Goal: Task Accomplishment & Management: Manage account settings

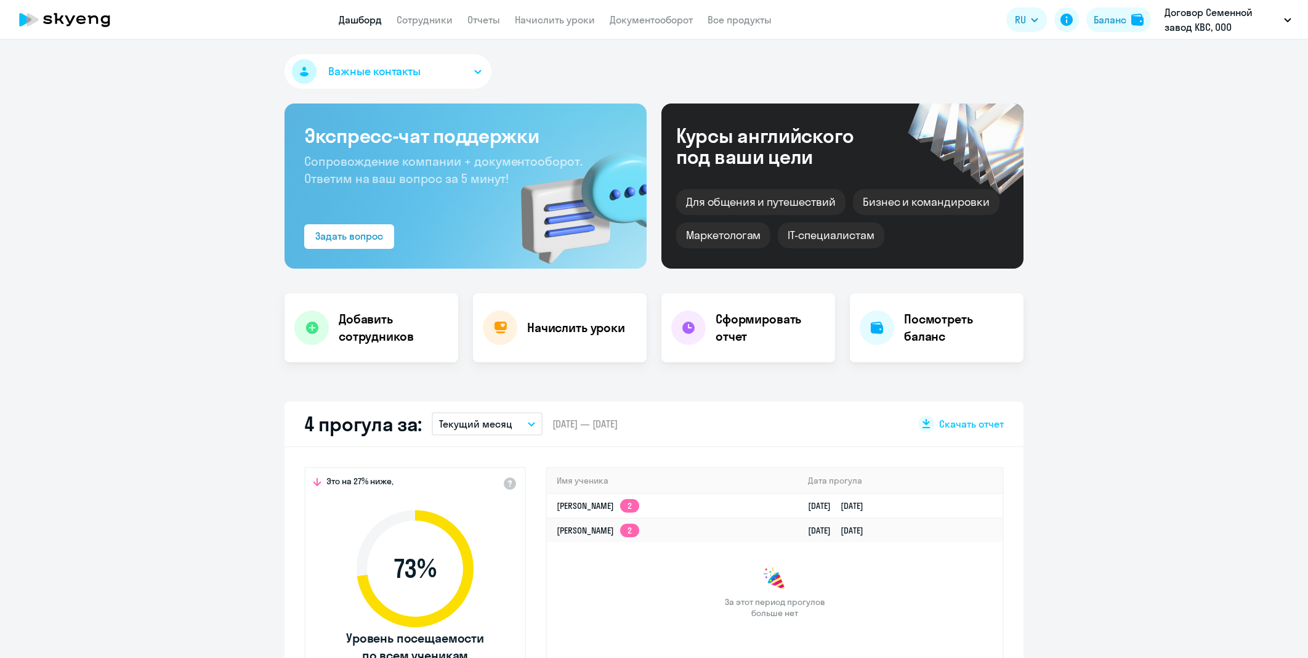
select select "30"
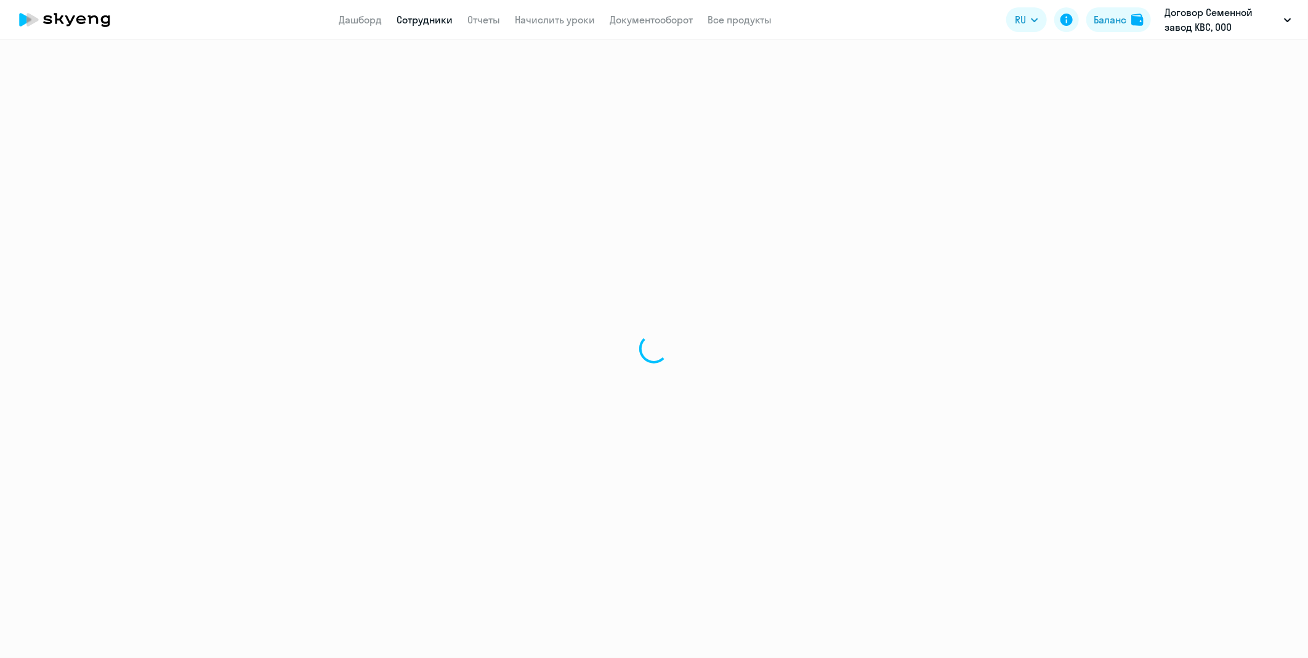
select select "english"
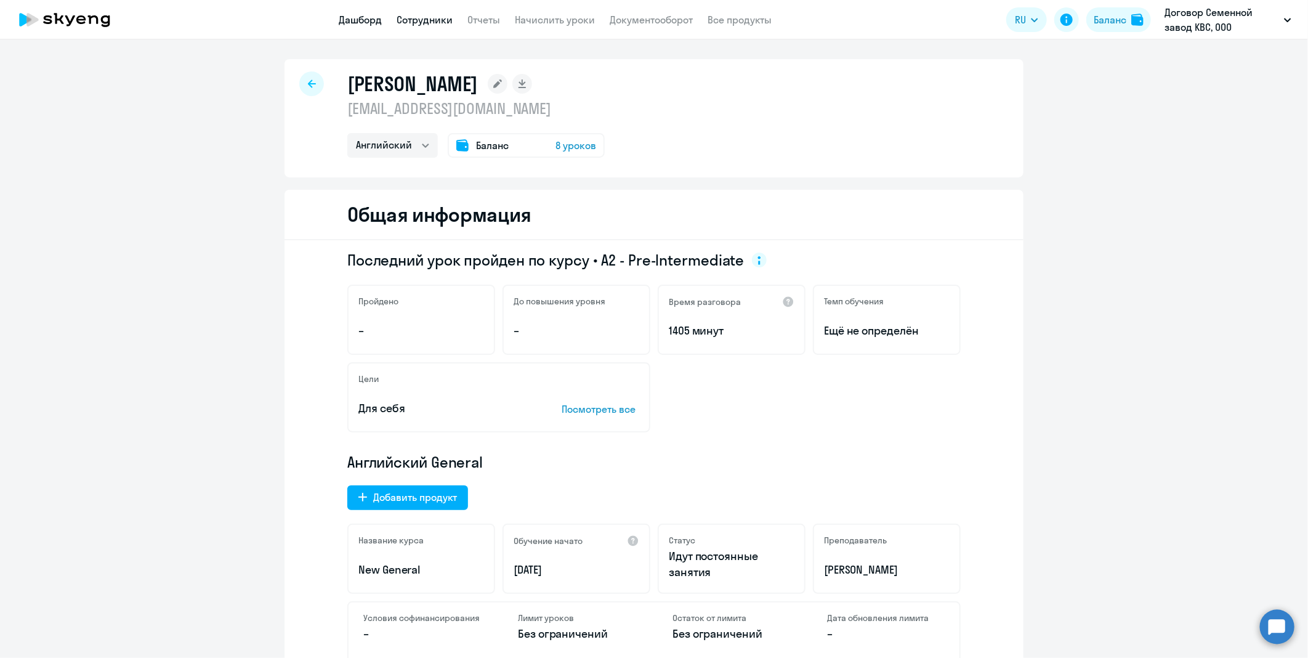
click at [373, 17] on link "Дашборд" at bounding box center [360, 20] width 43 height 12
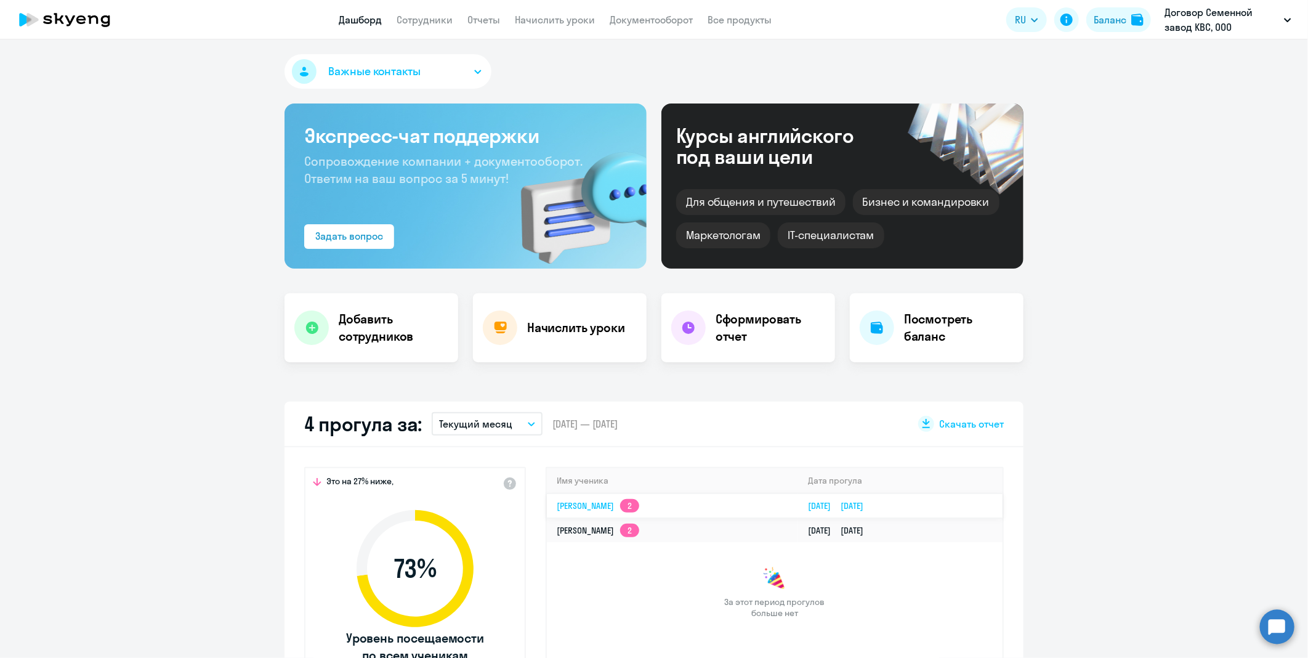
select select "30"
click at [618, 506] on link "[PERSON_NAME] 2" at bounding box center [598, 505] width 83 height 11
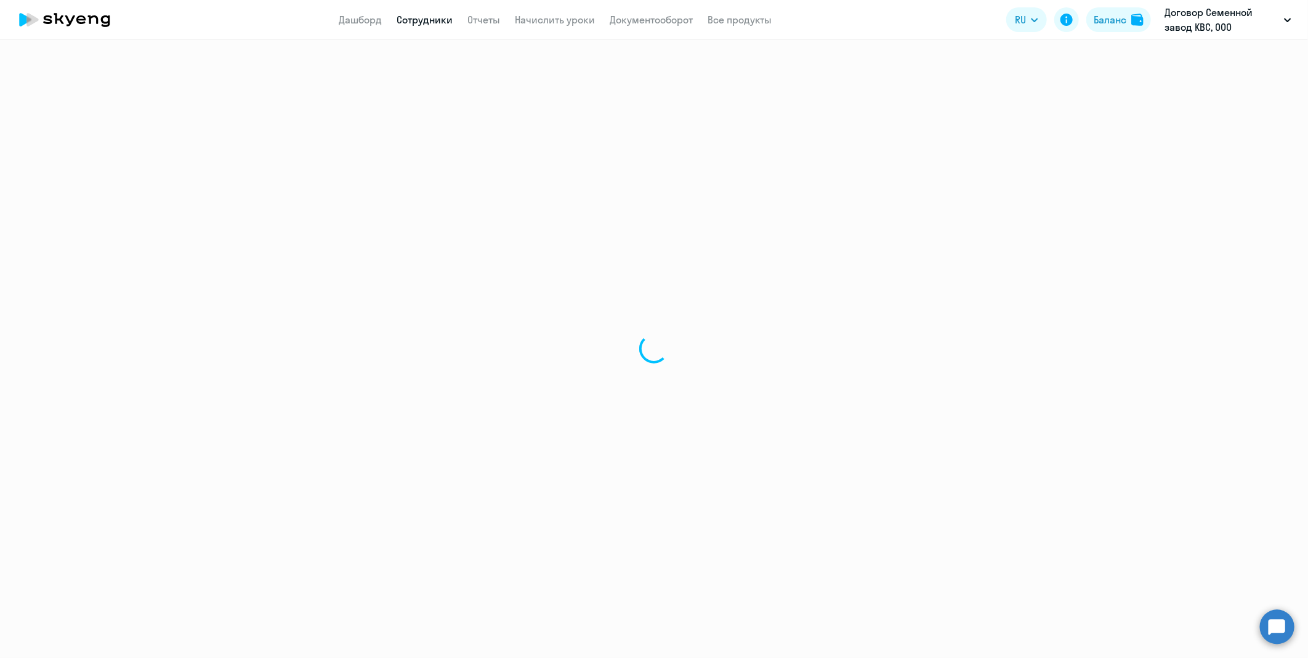
select select "english"
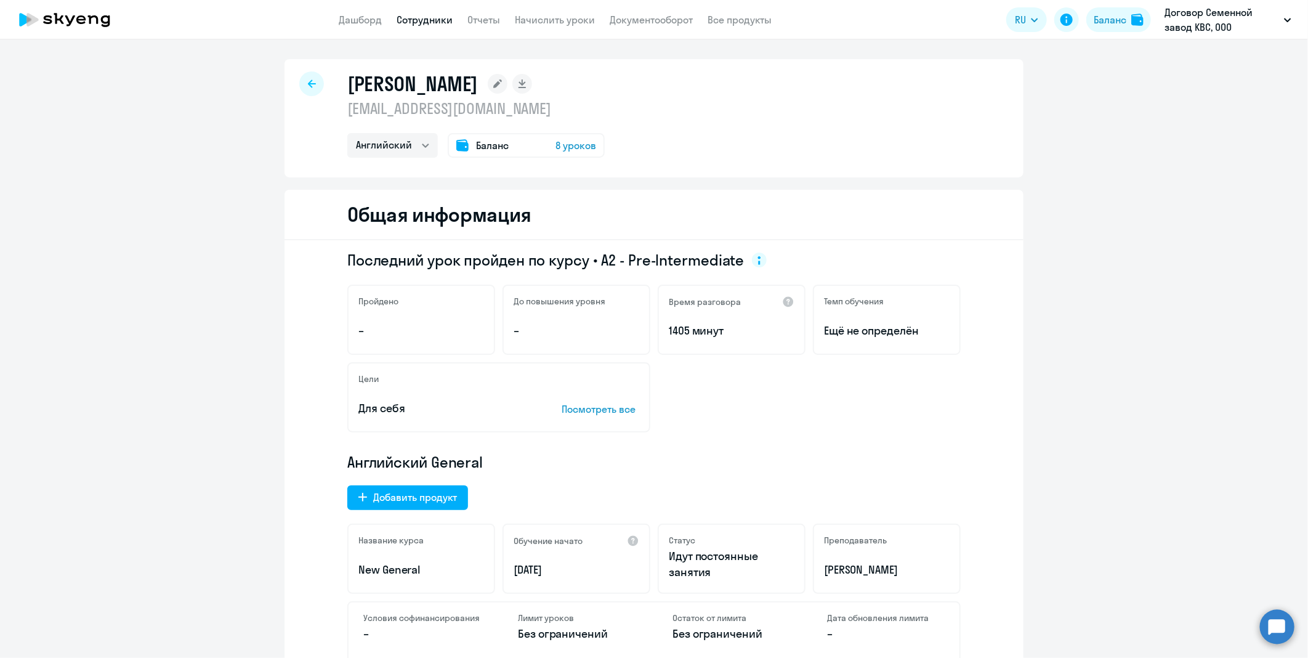
click at [309, 87] on icon at bounding box center [312, 83] width 8 height 9
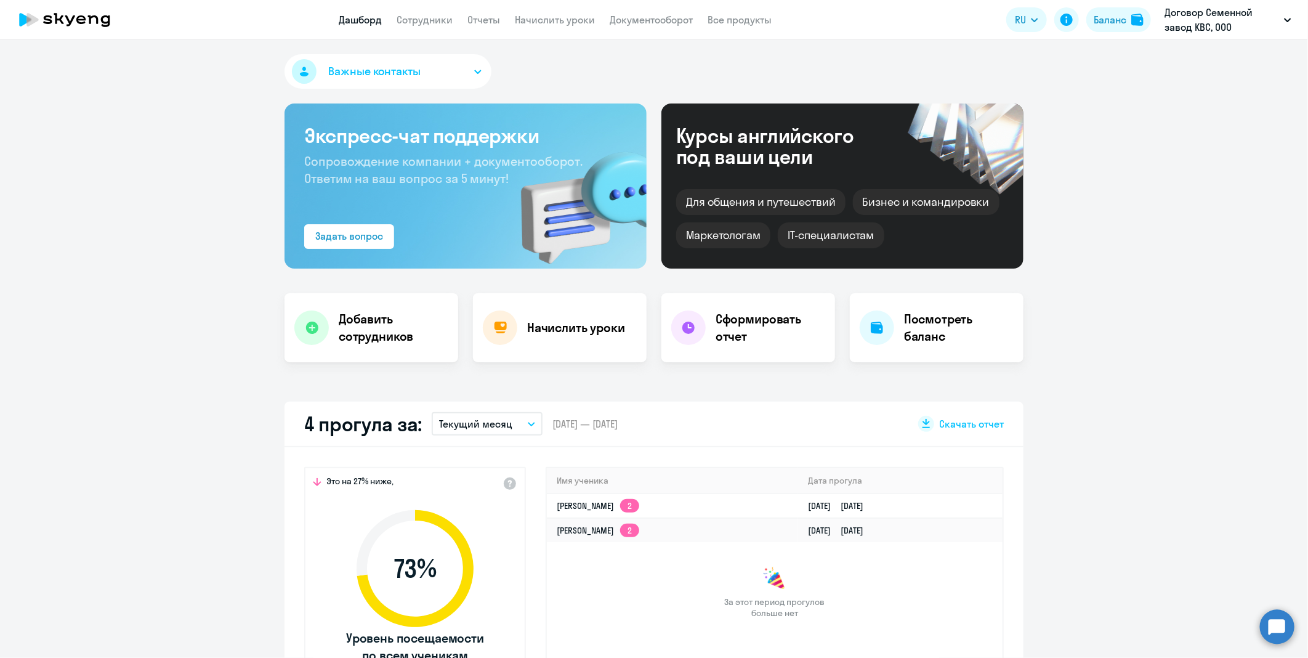
select select "30"
click at [445, 17] on link "Сотрудники" at bounding box center [425, 20] width 56 height 12
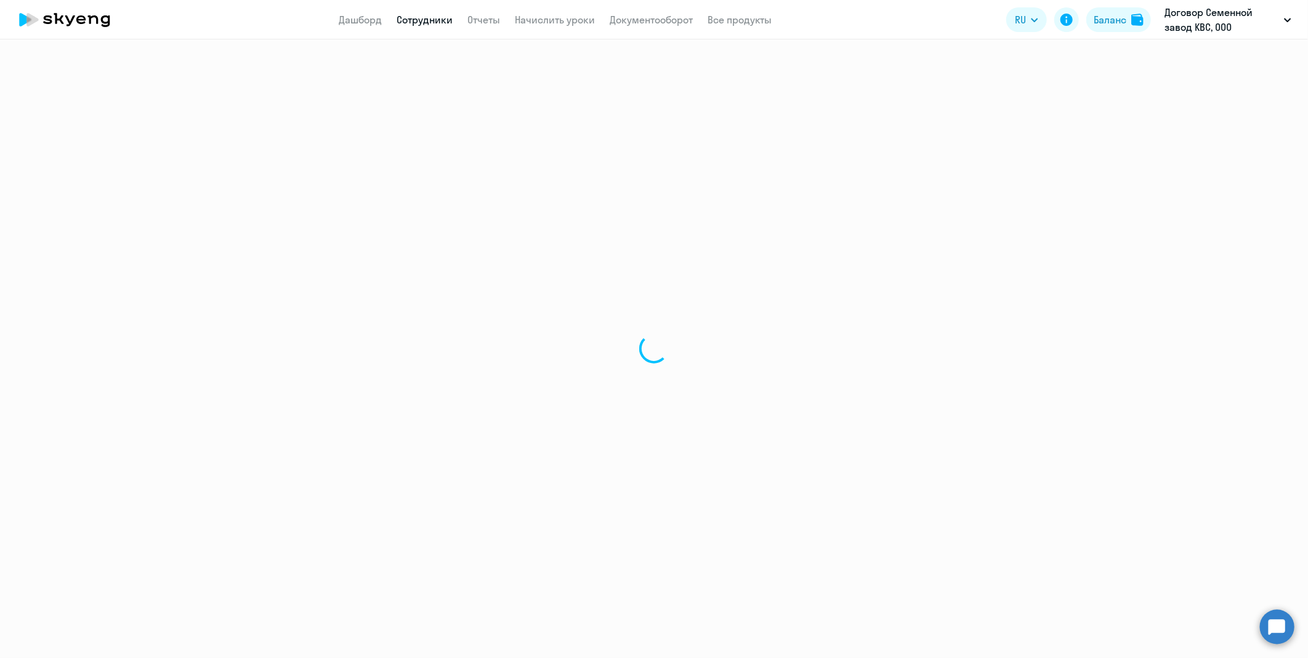
select select "30"
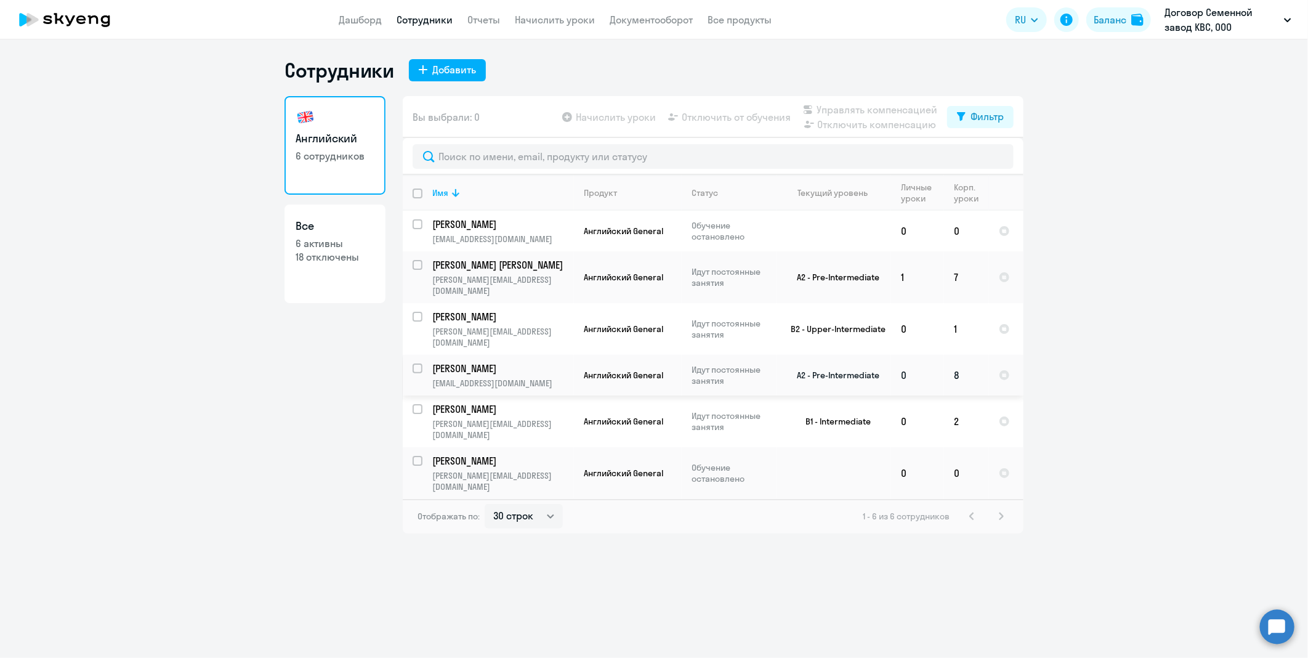
click at [418, 363] on input "select row 14682304" at bounding box center [425, 375] width 25 height 25
checkbox input "true"
click at [743, 113] on span "Отключить от обучения" at bounding box center [736, 117] width 109 height 15
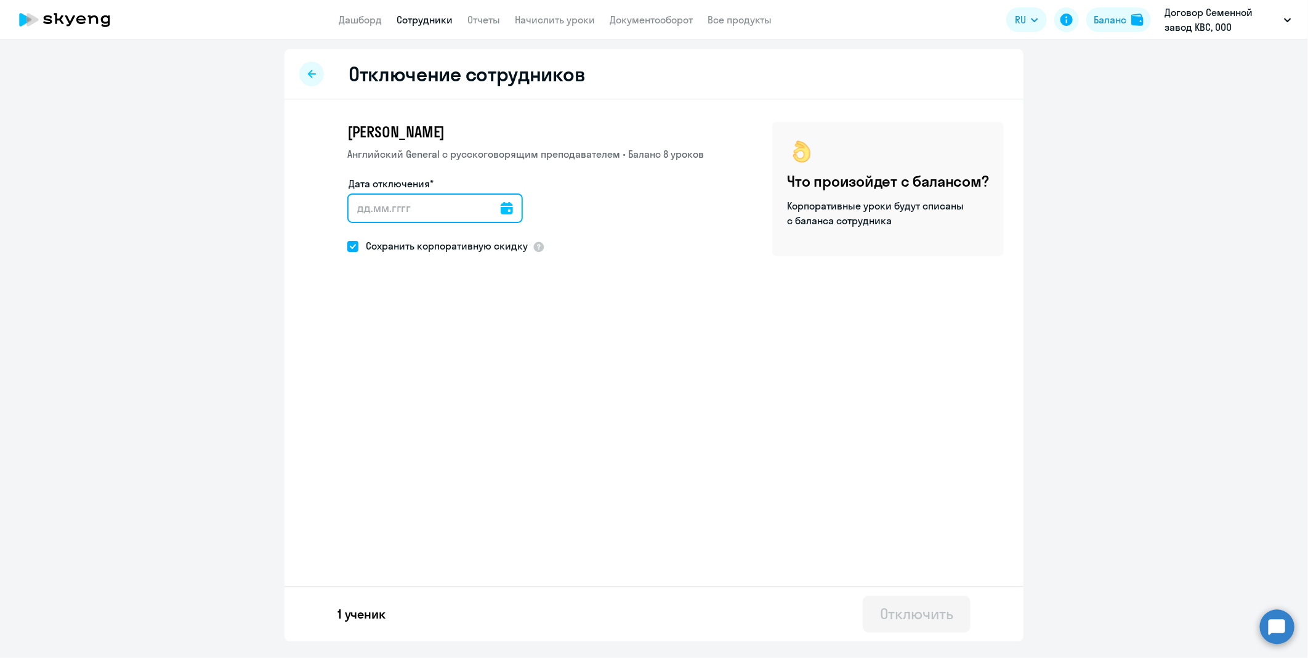
click at [454, 214] on input "Дата отключения*" at bounding box center [435, 208] width 176 height 30
click at [501, 202] on icon at bounding box center [507, 208] width 12 height 12
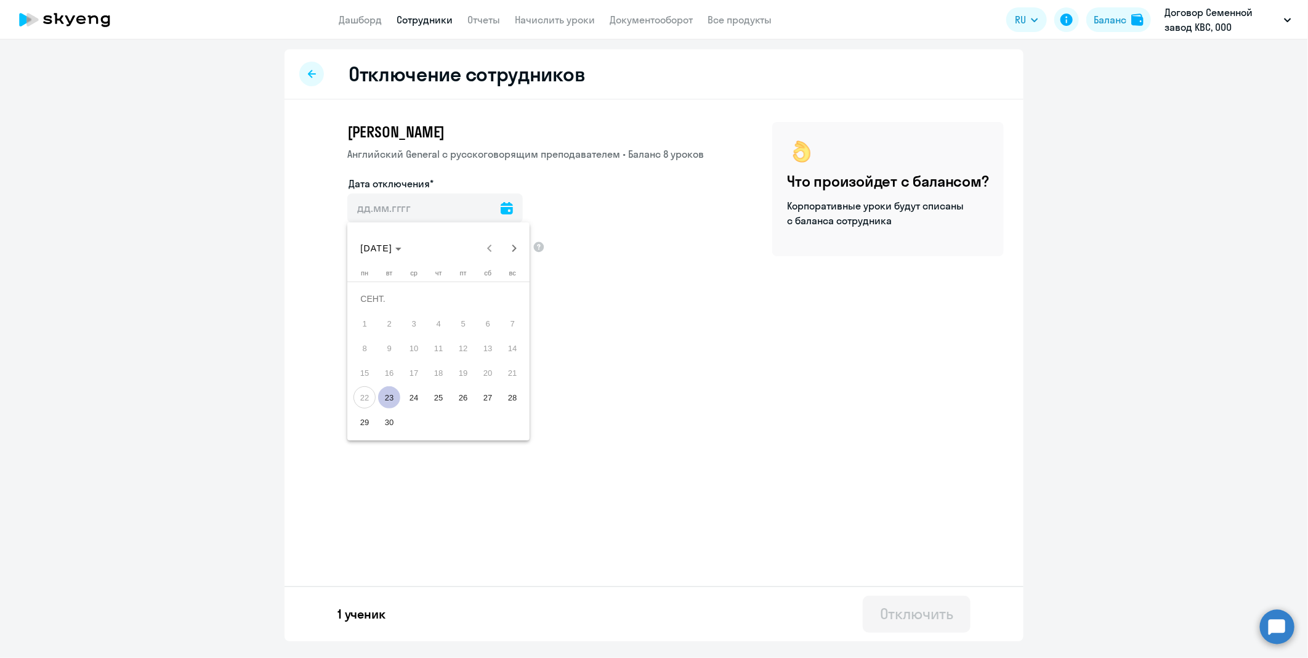
click at [379, 397] on span "23" at bounding box center [389, 397] width 22 height 22
type input "[DATE]"
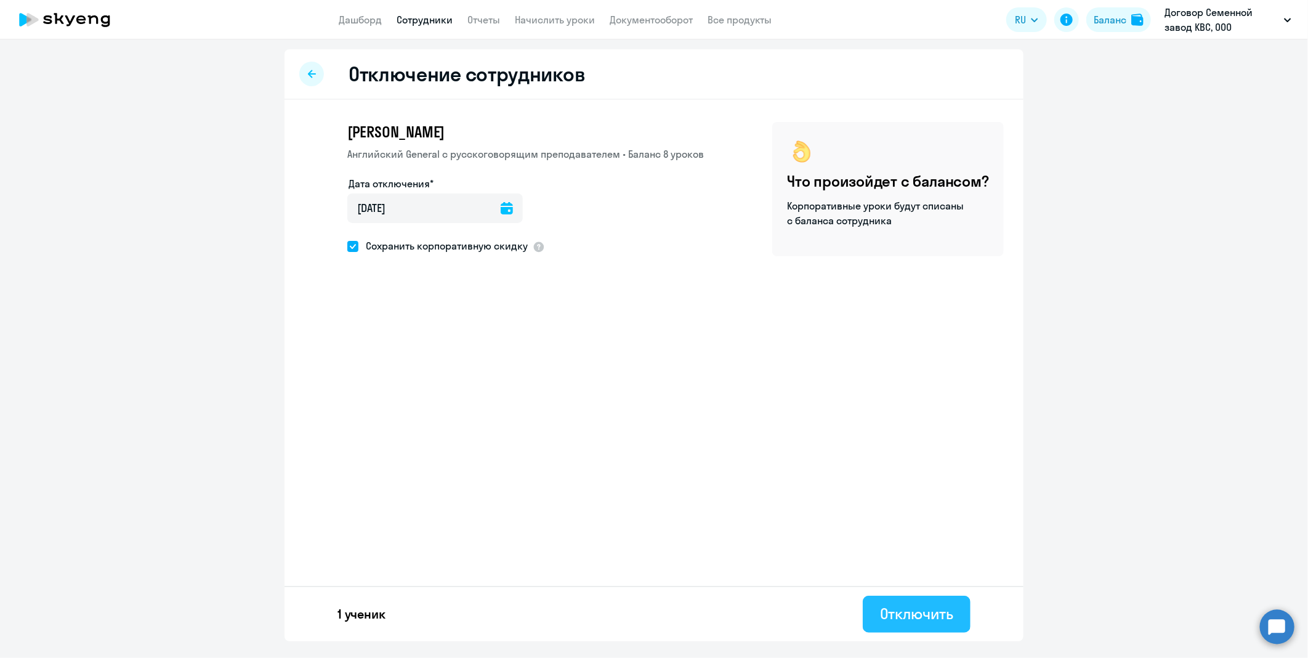
click at [912, 607] on div "Отключить" at bounding box center [916, 614] width 73 height 20
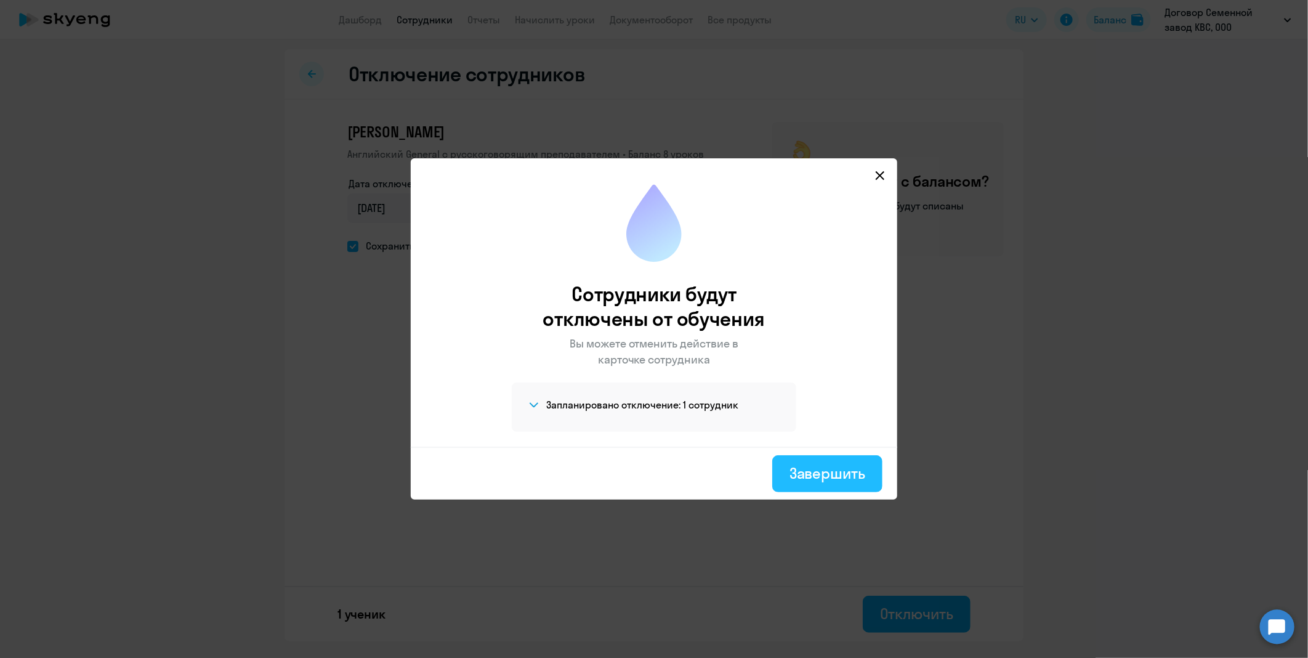
click at [802, 470] on div "Завершить" at bounding box center [828, 473] width 76 height 20
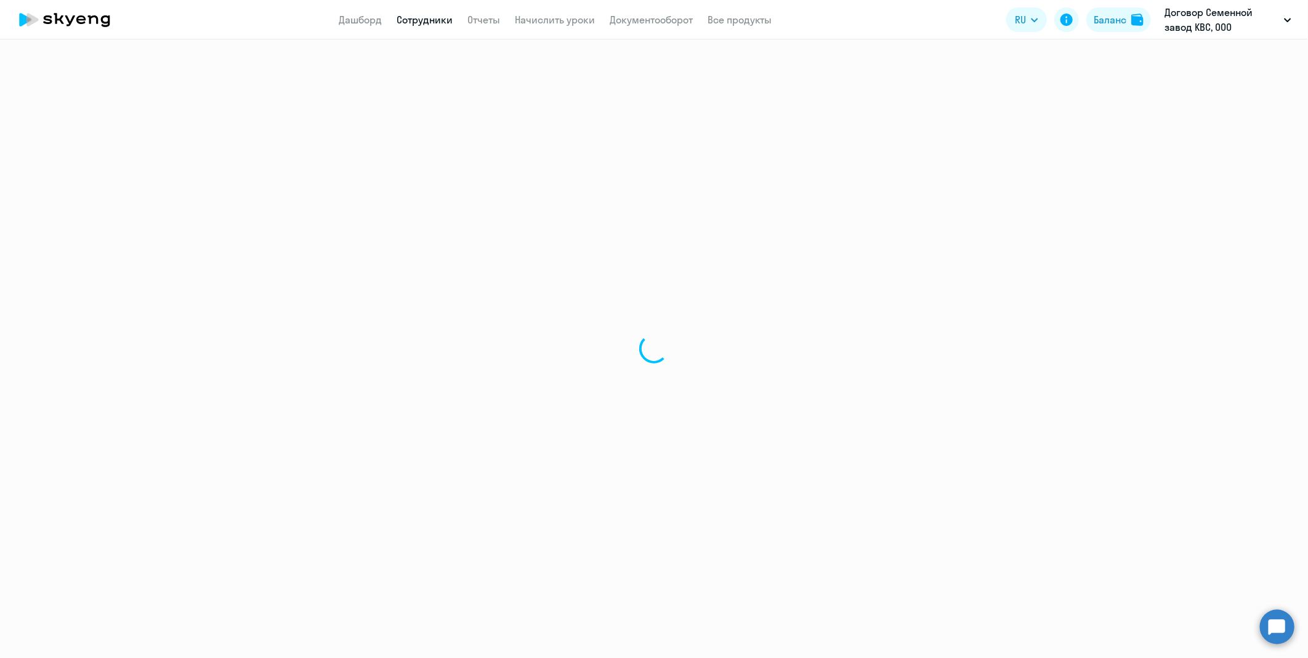
select select "30"
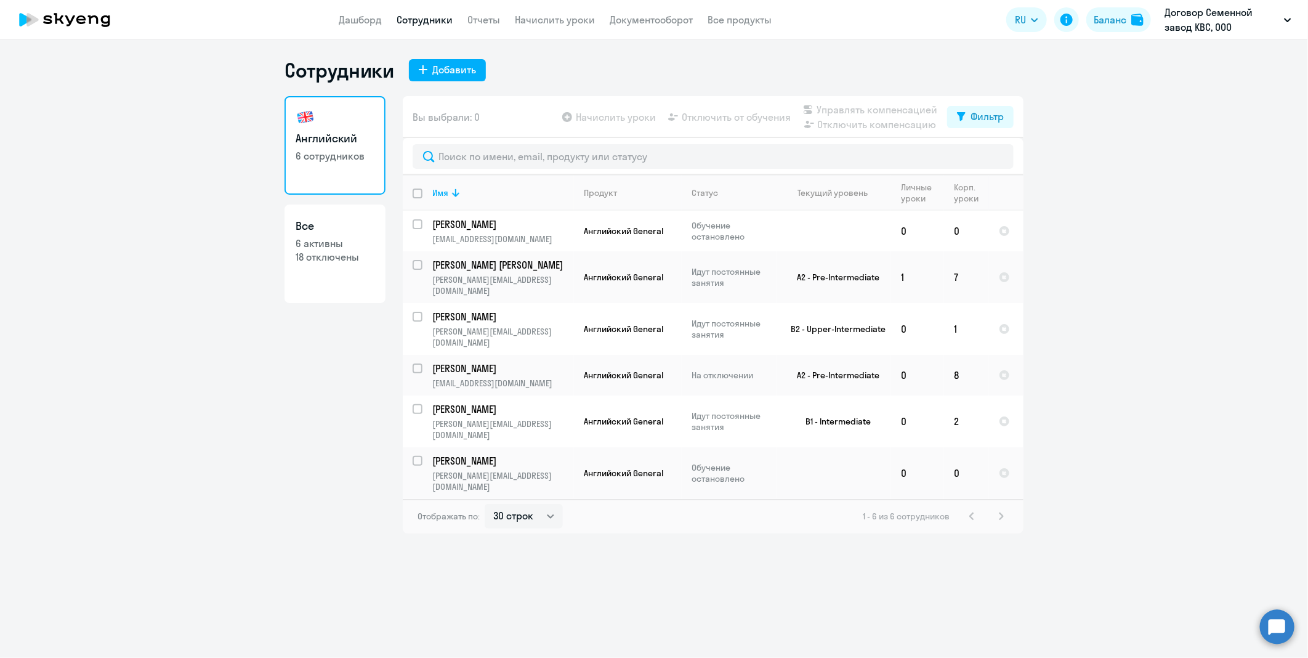
click at [39, 6] on icon at bounding box center [64, 19] width 108 height 31
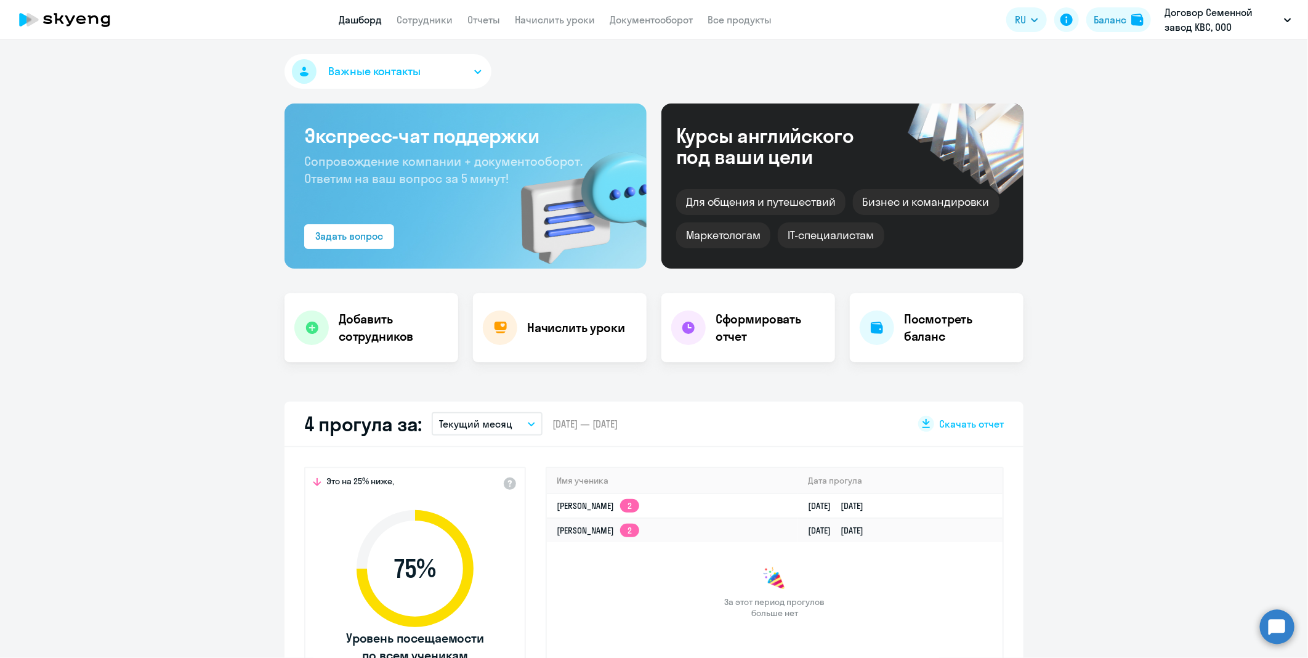
select select "30"
click at [418, 25] on link "Сотрудники" at bounding box center [425, 20] width 56 height 12
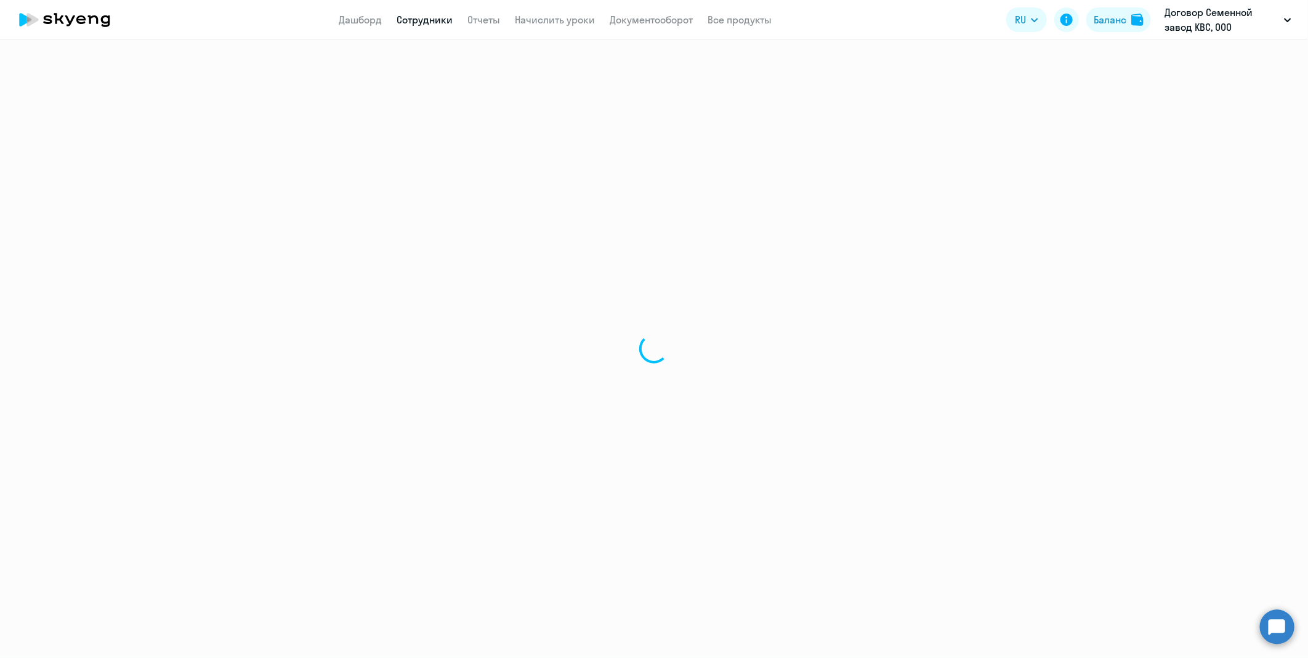
select select "30"
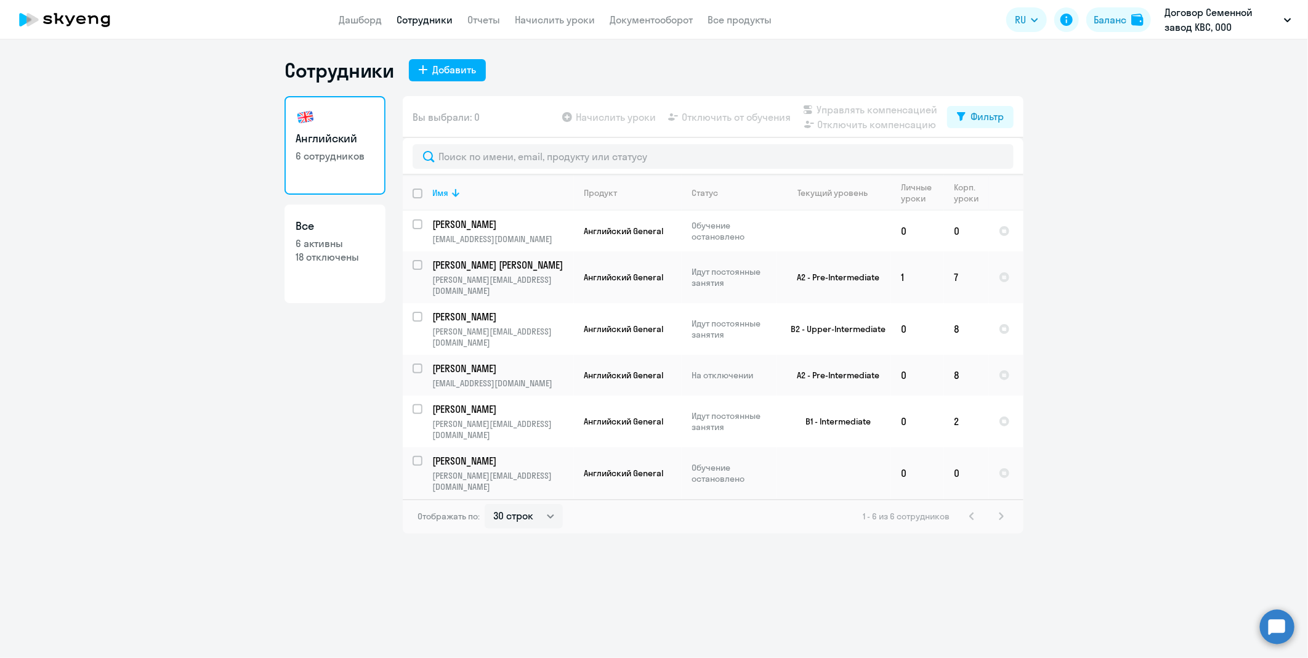
click at [100, 27] on icon at bounding box center [64, 19] width 108 height 31
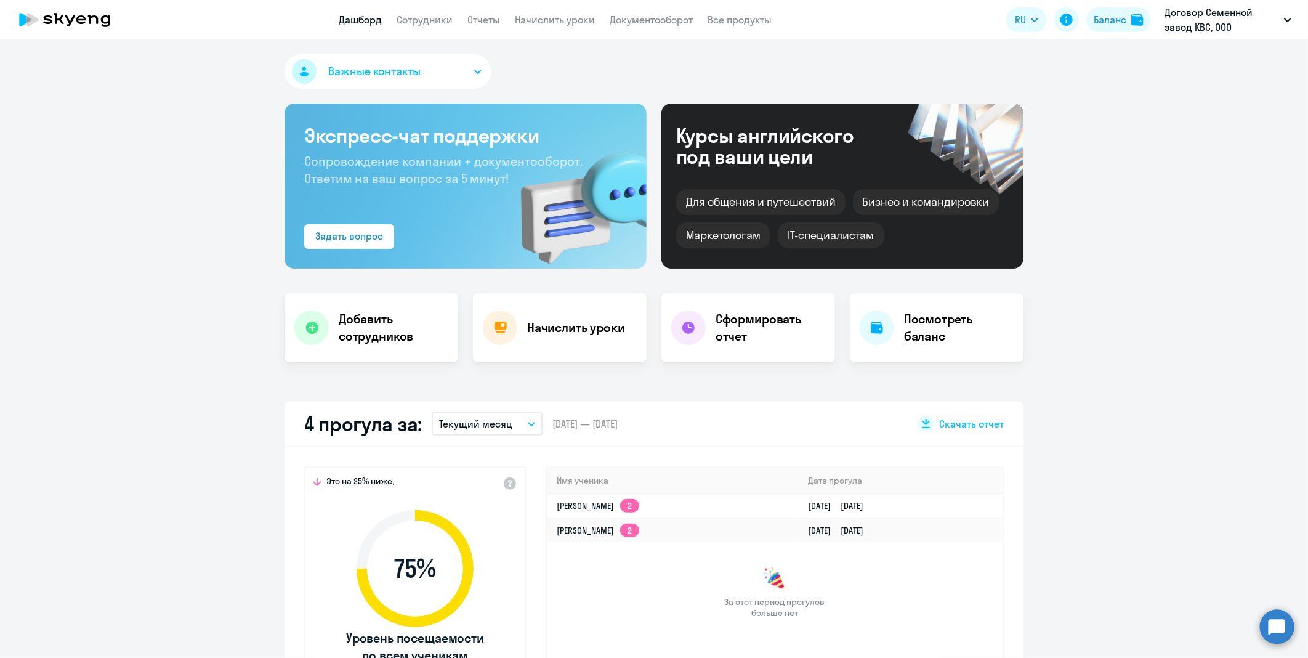
select select "30"
click at [592, 500] on link "[PERSON_NAME] 2" at bounding box center [598, 505] width 83 height 11
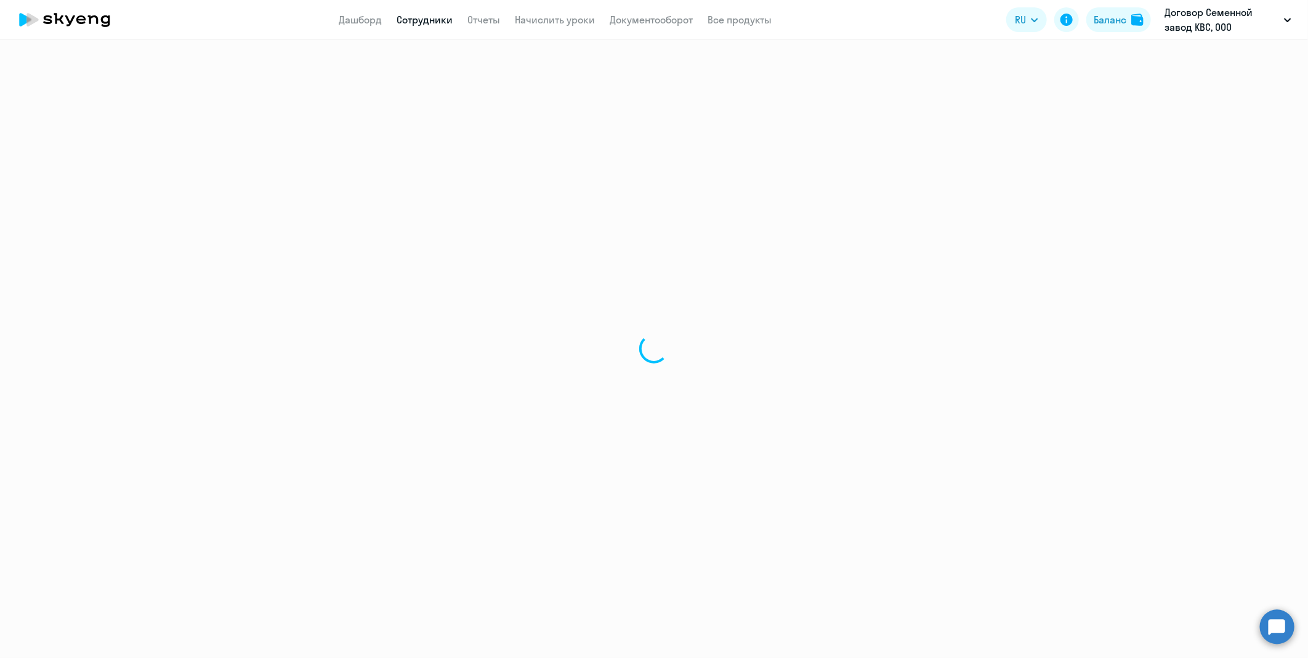
select select "english"
